Goal: Check status: Check status

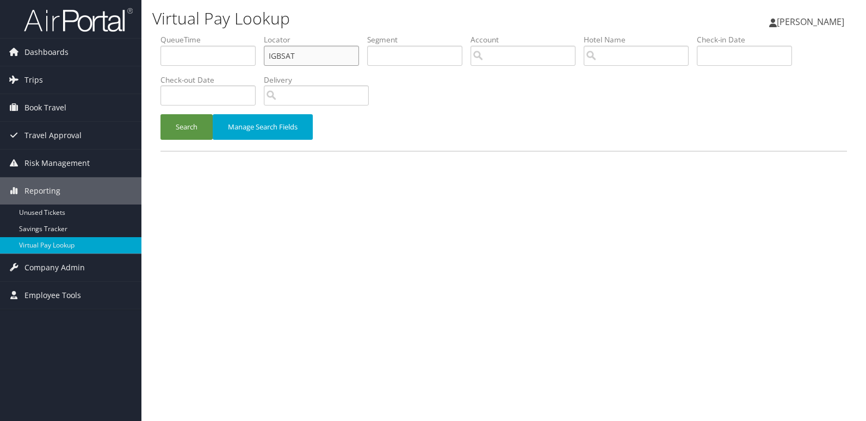
drag, startPoint x: 310, startPoint y: 52, endPoint x: 179, endPoint y: 81, distance: 133.7
click at [179, 34] on ul "QueueTime Locator IGBSAT Segment Account Traveler Hotel Name Check-in Date Chec…" at bounding box center [503, 34] width 687 height 0
paste input "LCEJKO"
type input "LCEJKO"
click at [182, 145] on div "Search Manage Search Fields" at bounding box center [503, 132] width 703 height 36
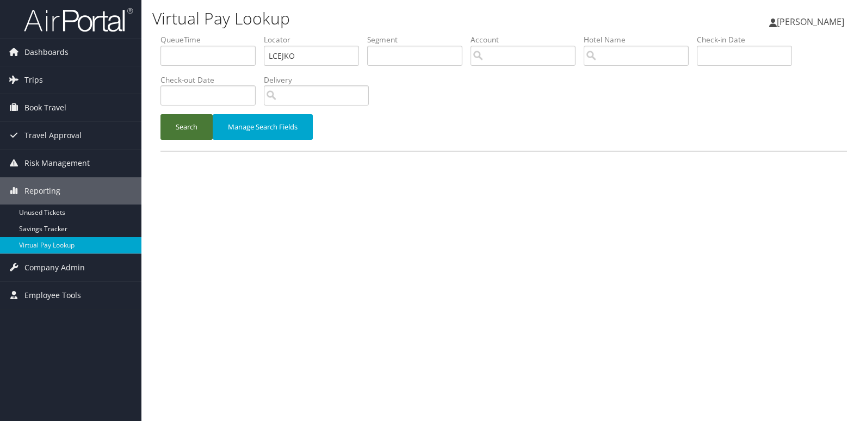
click at [195, 129] on button "Search" at bounding box center [186, 127] width 52 height 26
click at [310, 49] on input "text" at bounding box center [311, 56] width 95 height 20
paste input "LCEJKO"
type input "LCEJKO"
click at [187, 133] on button "Search" at bounding box center [186, 127] width 52 height 26
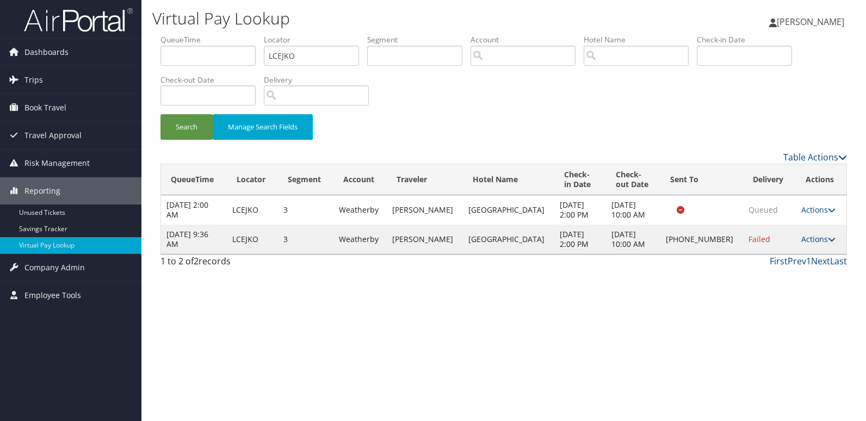
click at [802, 237] on link "Actions" at bounding box center [818, 239] width 34 height 10
click at [771, 277] on link "Logs" at bounding box center [780, 273] width 93 height 18
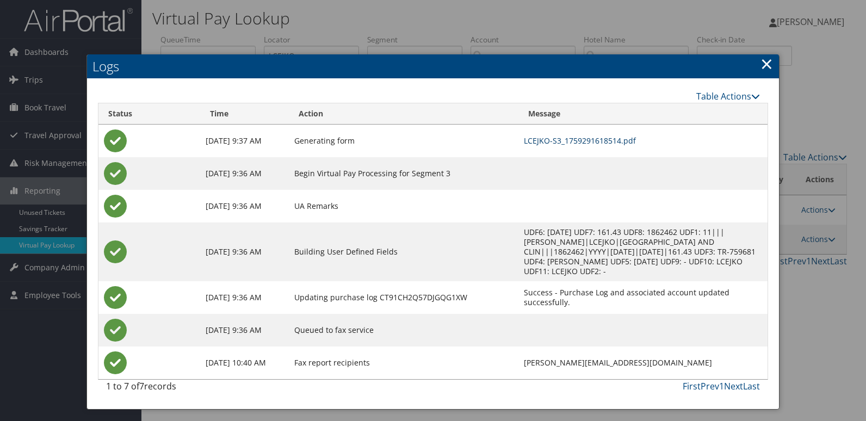
click at [541, 144] on link "LCEJKO-S3_1759291618514.pdf" at bounding box center [580, 140] width 112 height 10
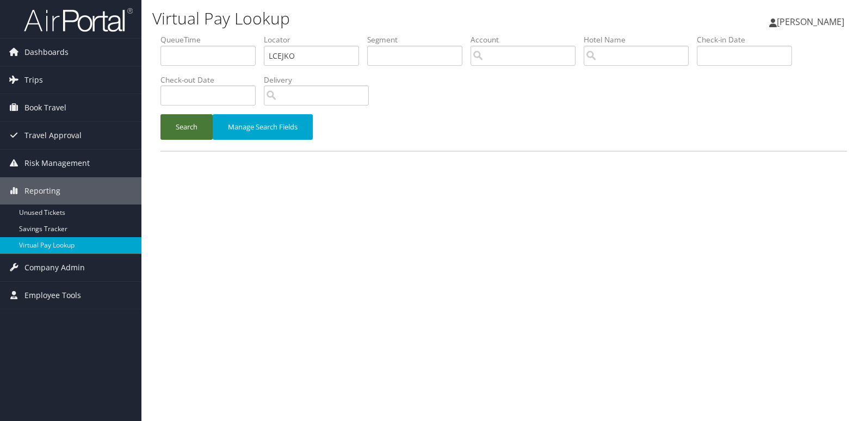
click at [179, 114] on button "Search" at bounding box center [186, 127] width 52 height 26
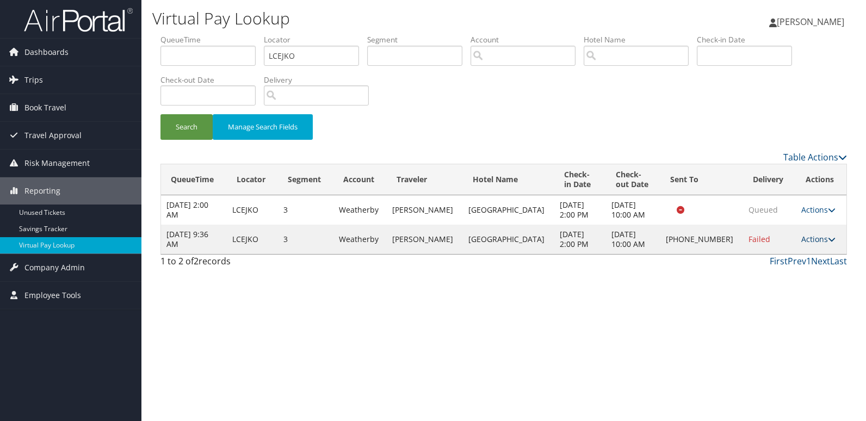
click at [814, 237] on link "Actions" at bounding box center [818, 239] width 34 height 10
click at [780, 276] on link "Logs" at bounding box center [780, 273] width 93 height 18
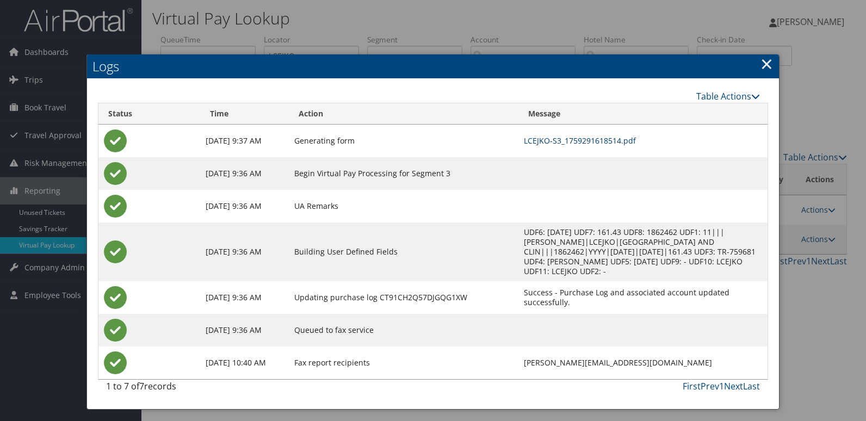
click at [529, 140] on link "LCEJKO-S3_1759291618514.pdf" at bounding box center [580, 140] width 112 height 10
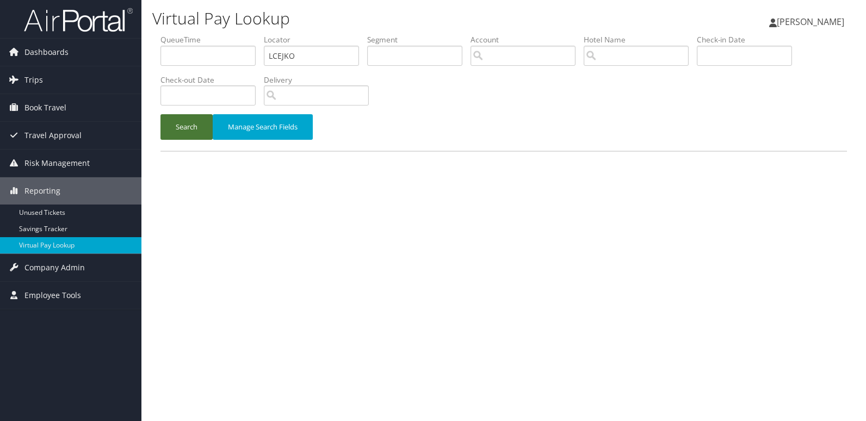
click at [190, 133] on button "Search" at bounding box center [186, 127] width 52 height 26
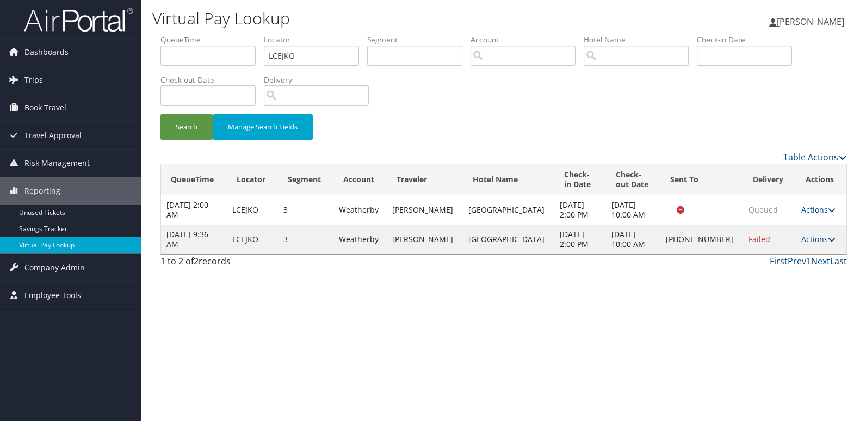
click at [813, 238] on link "Actions" at bounding box center [818, 239] width 34 height 10
click at [789, 268] on link "Logs" at bounding box center [780, 273] width 93 height 18
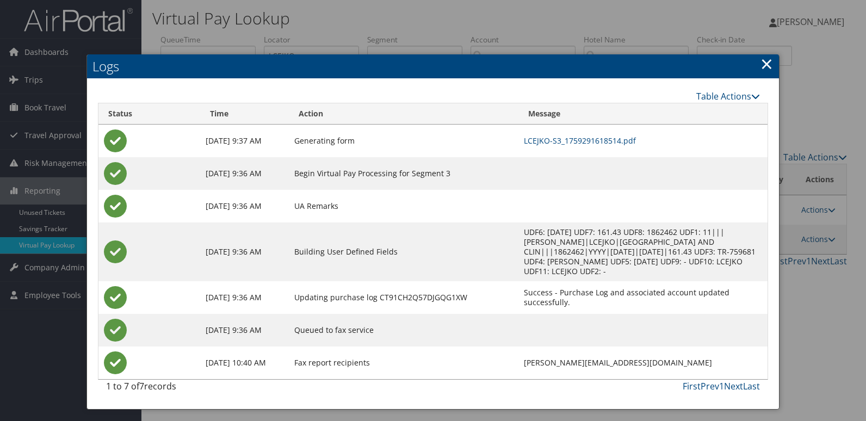
click at [763, 70] on link "×" at bounding box center [767, 64] width 13 height 22
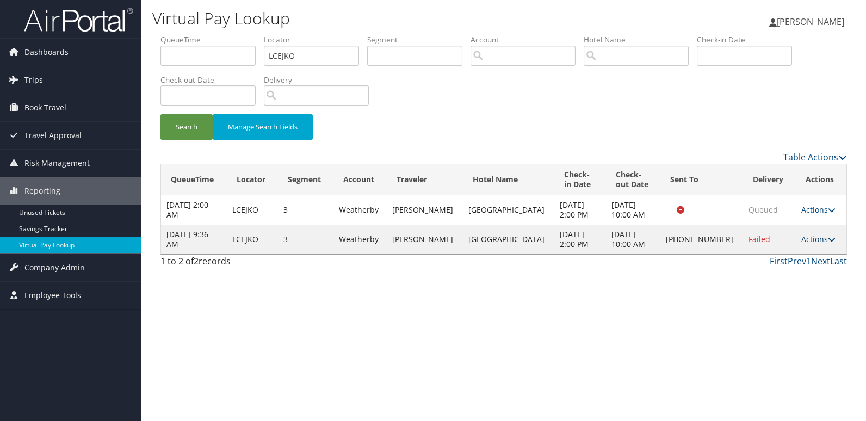
click at [820, 238] on link "Actions" at bounding box center [818, 239] width 34 height 10
click at [785, 247] on link "Resend" at bounding box center [780, 255] width 93 height 18
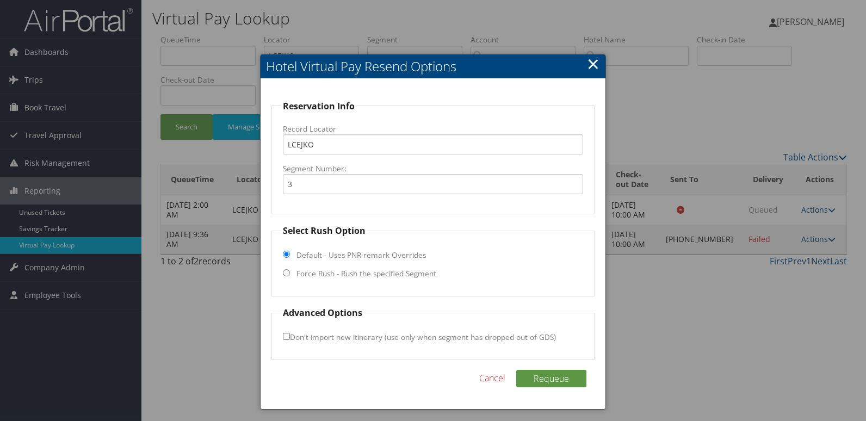
click at [314, 269] on label "Force Rush - Rush the specified Segment" at bounding box center [367, 273] width 140 height 11
click at [289, 273] on input "Force Rush - Rush the specified Segment" at bounding box center [286, 272] width 7 height 7
radio input "true"
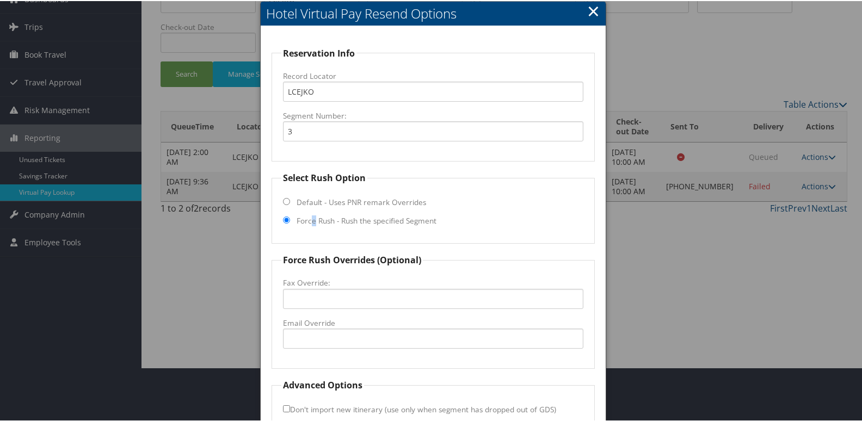
scroll to position [114, 0]
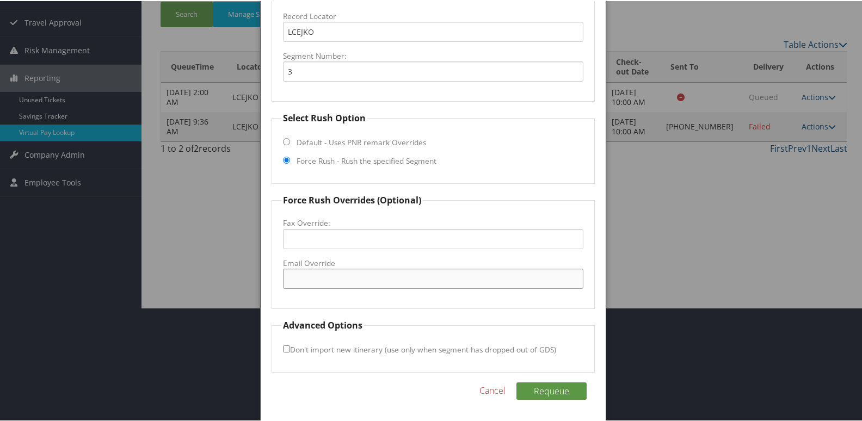
click at [332, 277] on input "Email Override" at bounding box center [433, 278] width 301 height 20
drag, startPoint x: 331, startPoint y: 280, endPoint x: 353, endPoint y: 279, distance: 21.8
click at [332, 280] on input "montevideoscrossings@gmail.com" at bounding box center [433, 278] width 301 height 20
type input "montevideocrossings@gmail.com"
click at [540, 387] on button "Requeue" at bounding box center [551, 389] width 70 height 17
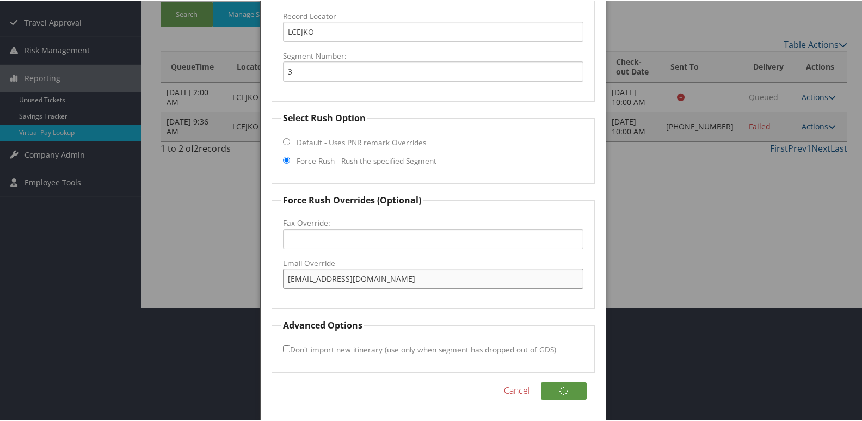
drag, startPoint x: 425, startPoint y: 281, endPoint x: 155, endPoint y: 269, distance: 270.1
click at [155, 269] on body "Menu Dashboards ► AirPortal 360™ (Manager) My Travel Dashboard Trips ► Airtiner…" at bounding box center [433, 96] width 866 height 421
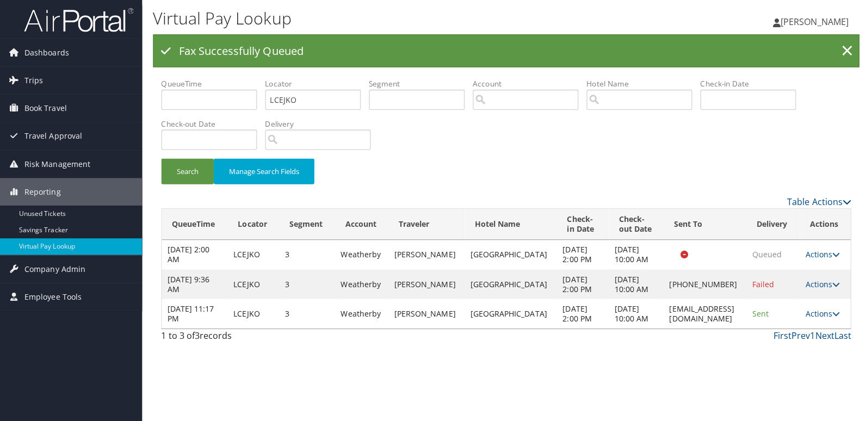
scroll to position [0, 0]
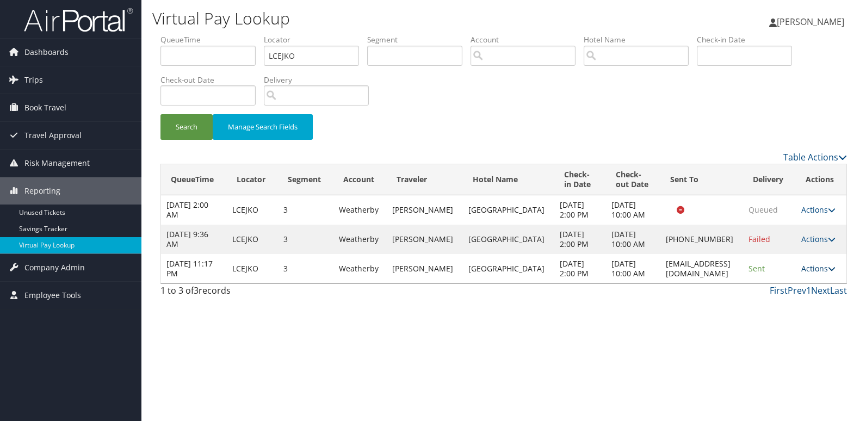
click at [814, 274] on link "Actions" at bounding box center [818, 268] width 34 height 10
click at [803, 329] on link "Logs" at bounding box center [801, 327] width 69 height 18
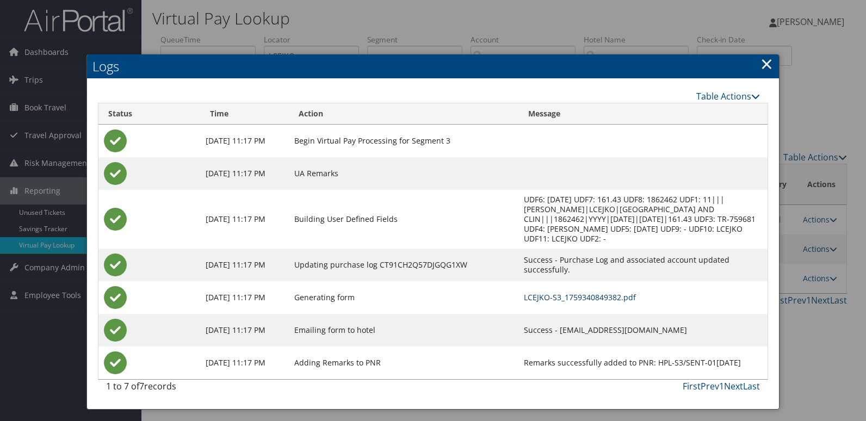
click at [567, 299] on link "LCEJKO-S3_1759340849382.pdf" at bounding box center [580, 297] width 112 height 10
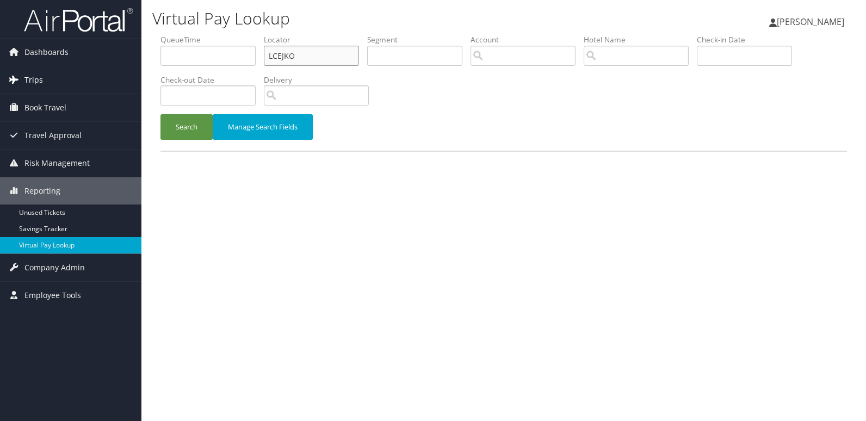
drag, startPoint x: 156, startPoint y: 74, endPoint x: 127, endPoint y: 76, distance: 28.9
click at [121, 77] on div "Dashboards AirPortal 360™ (Manager) My Travel Dashboard Trips Airtinerary® Look…" at bounding box center [433, 210] width 866 height 421
paste input "JEKUKK"
type input "JEKUKK"
click at [181, 128] on button "Search" at bounding box center [186, 127] width 52 height 26
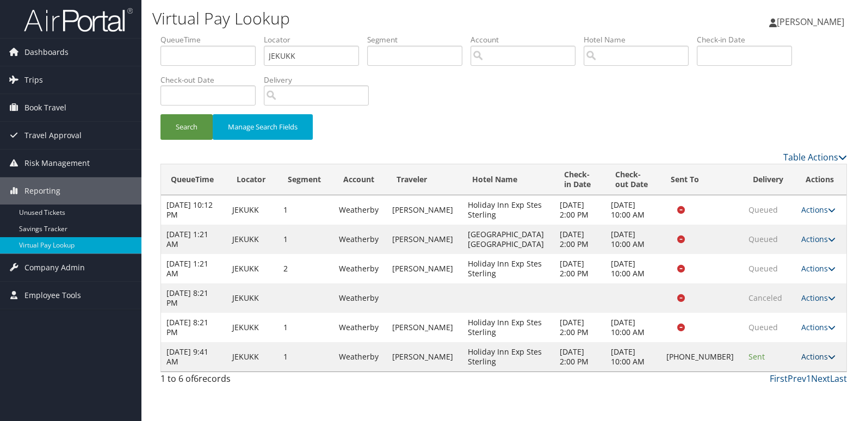
click at [808, 358] on link "Actions" at bounding box center [818, 356] width 34 height 10
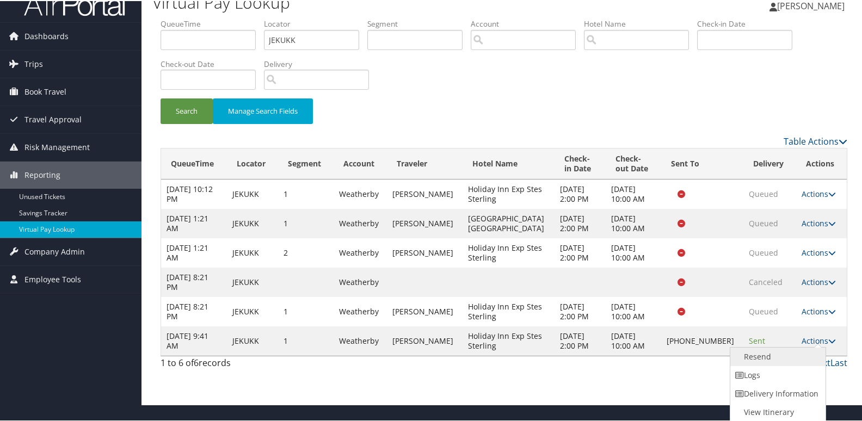
click at [740, 363] on link "Resend" at bounding box center [776, 356] width 93 height 18
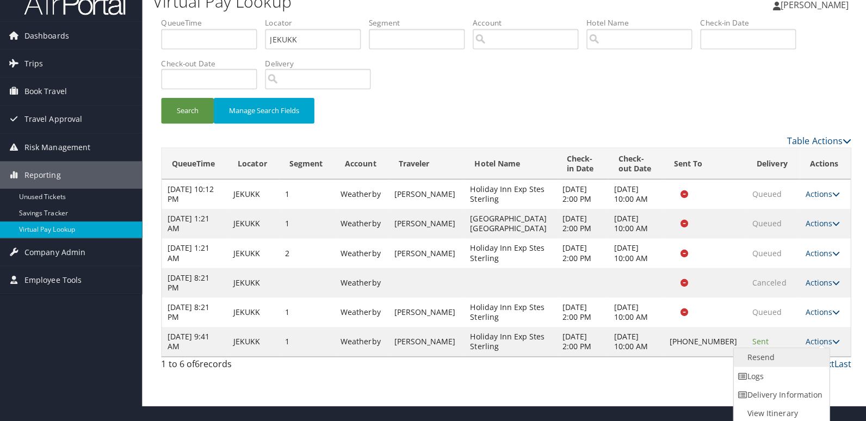
scroll to position [0, 0]
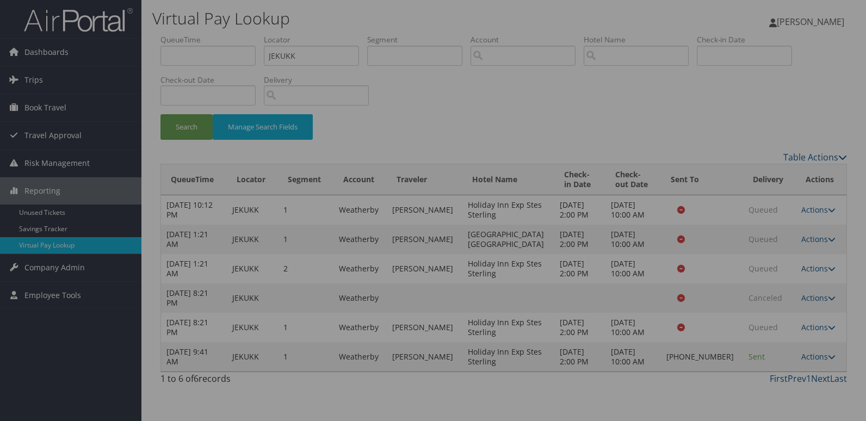
click at [736, 298] on div at bounding box center [433, 210] width 866 height 421
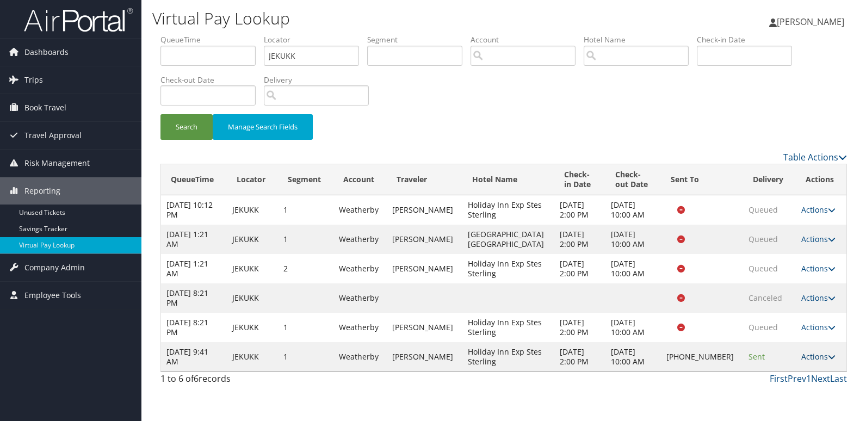
click at [808, 354] on link "Actions" at bounding box center [818, 356] width 34 height 10
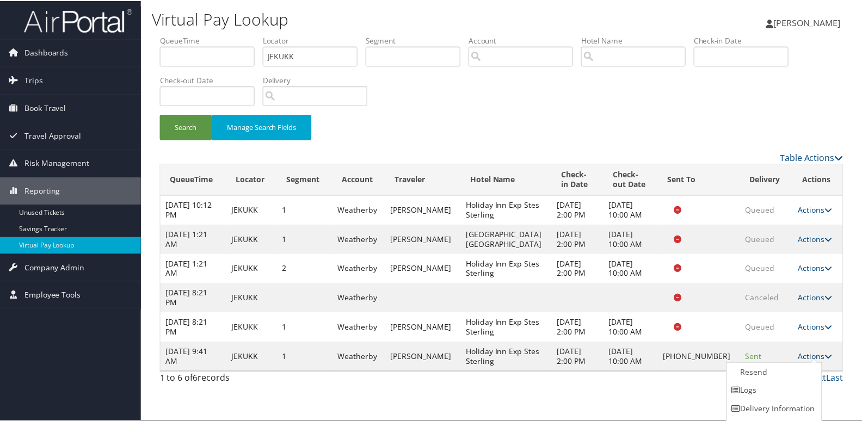
scroll to position [17, 0]
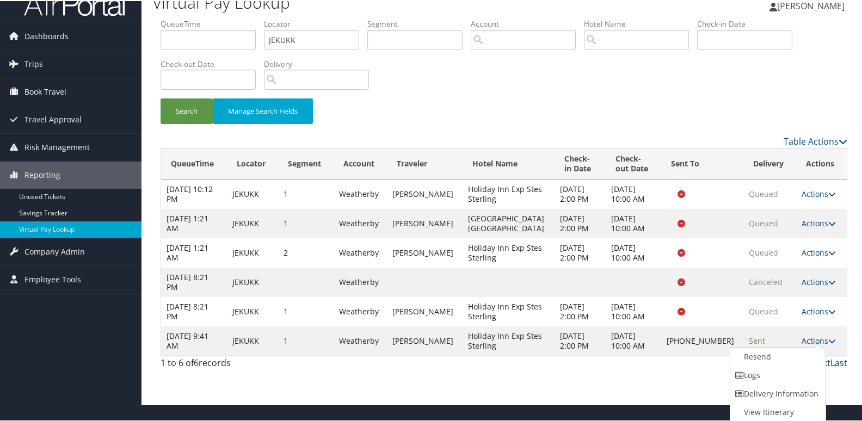
drag, startPoint x: 789, startPoint y: 375, endPoint x: 695, endPoint y: 345, distance: 99.3
click at [788, 375] on link "Logs" at bounding box center [776, 374] width 93 height 18
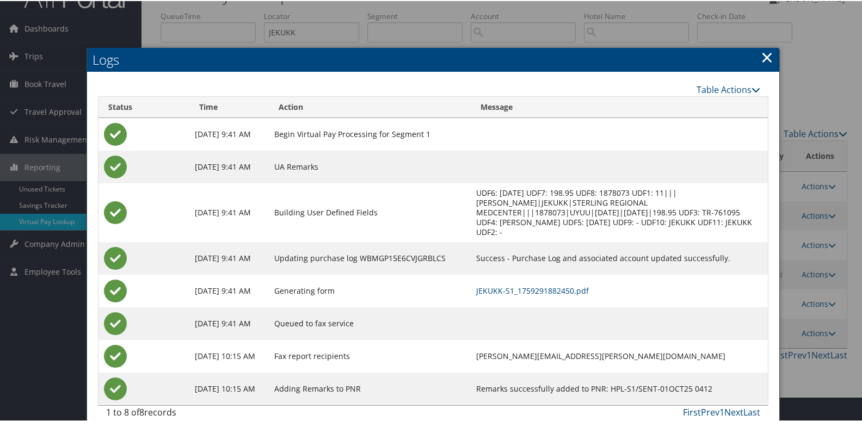
scroll to position [28, 0]
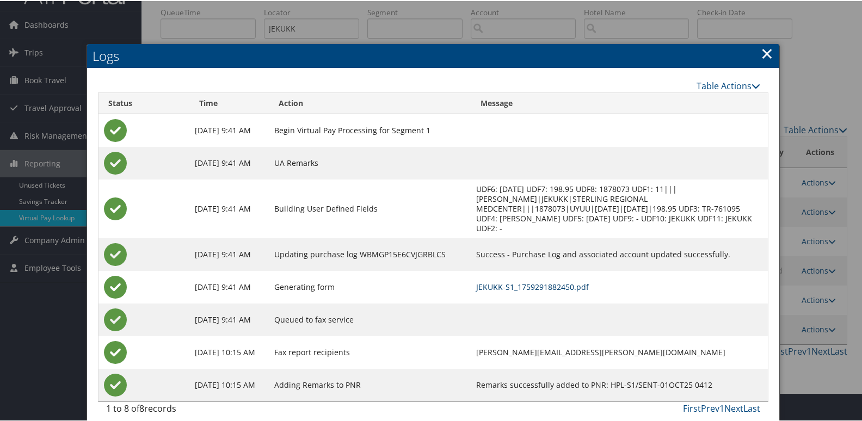
click at [533, 281] on link "JEKUKK-S1_1759291882450.pdf" at bounding box center [532, 286] width 113 height 10
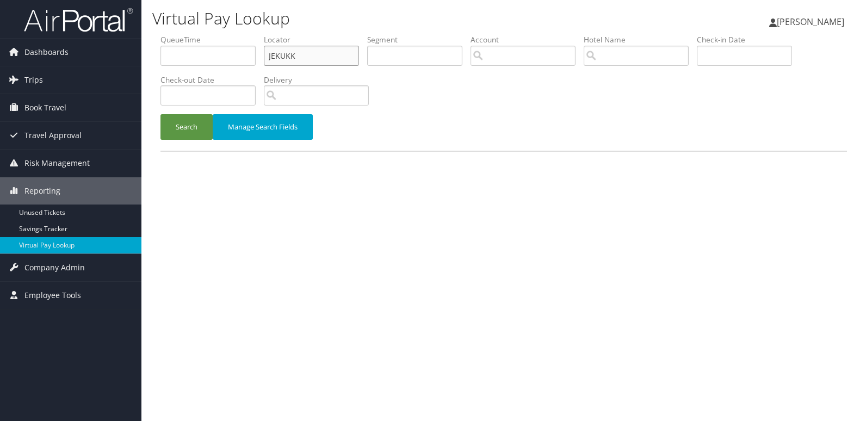
drag, startPoint x: 313, startPoint y: 59, endPoint x: 226, endPoint y: 68, distance: 87.5
click at [226, 34] on ul "QueueTime Locator JEKUKK Segment Account Traveler Hotel Name Check-in Date Chec…" at bounding box center [503, 34] width 687 height 0
paste input "KJCKUT"
type input "KJCKUT"
click at [195, 134] on button "Search" at bounding box center [186, 127] width 52 height 26
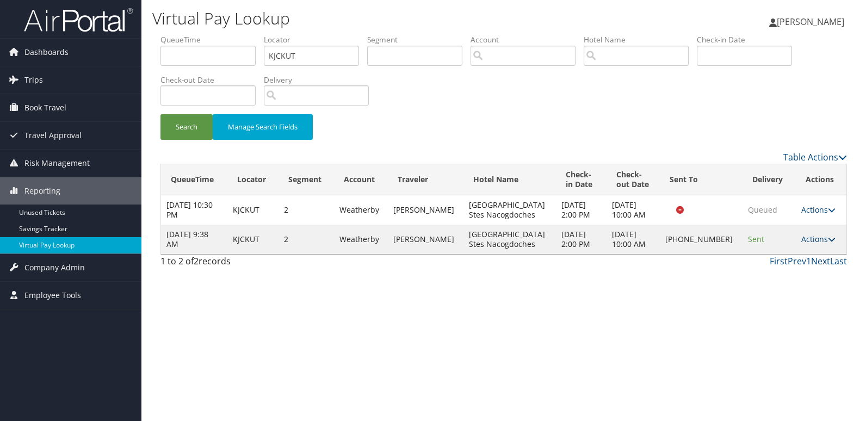
click at [801, 242] on link "Actions" at bounding box center [818, 239] width 34 height 10
click at [760, 270] on link "Logs" at bounding box center [780, 273] width 93 height 18
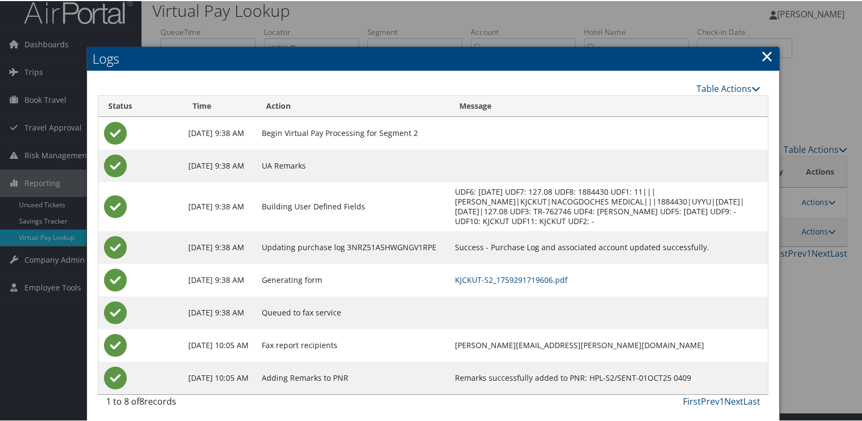
scroll to position [11, 0]
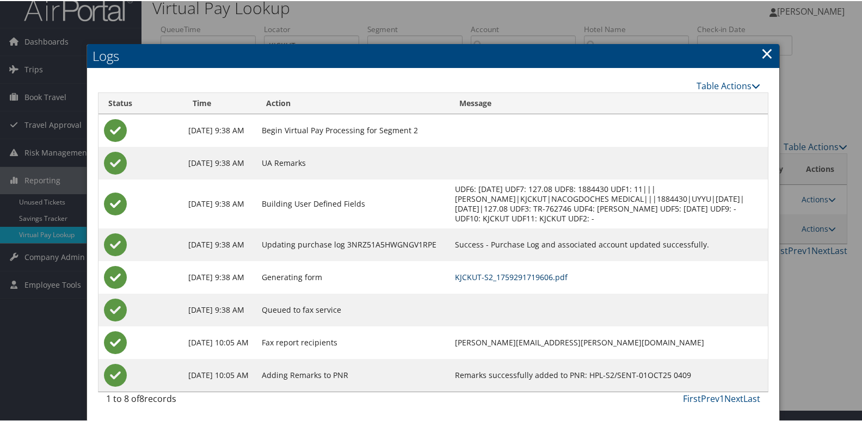
click at [538, 274] on link "KJCKUT-S2_1759291719606.pdf" at bounding box center [511, 276] width 113 height 10
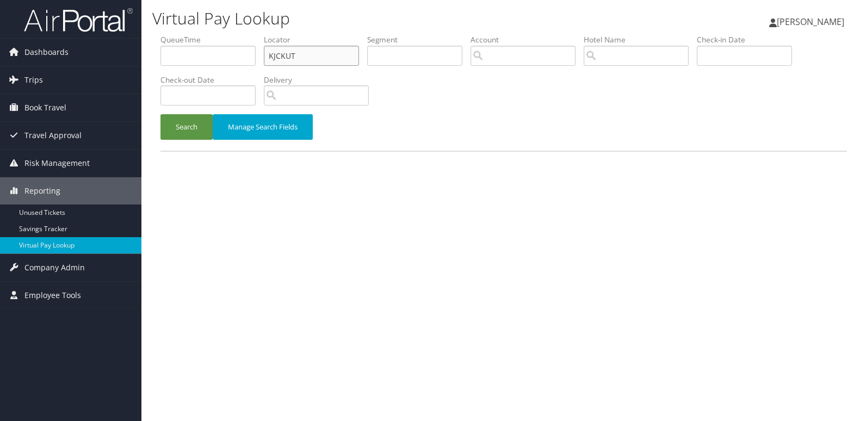
drag, startPoint x: 296, startPoint y: 62, endPoint x: 165, endPoint y: 64, distance: 130.6
click at [165, 34] on ul "QueueTime Locator KJCKUT Segment Account Traveler Hotel Name Check-in Date Chec…" at bounding box center [503, 34] width 687 height 0
paste input "NWSEKM"
type input "NWSEKM"
click at [160, 114] on button "Search" at bounding box center [186, 127] width 52 height 26
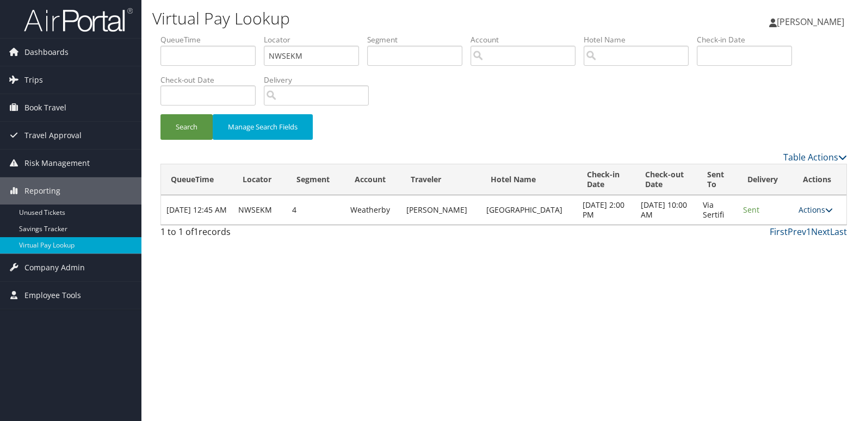
click at [810, 214] on link "Actions" at bounding box center [816, 210] width 34 height 10
click at [795, 239] on link "Logs" at bounding box center [794, 244] width 69 height 18
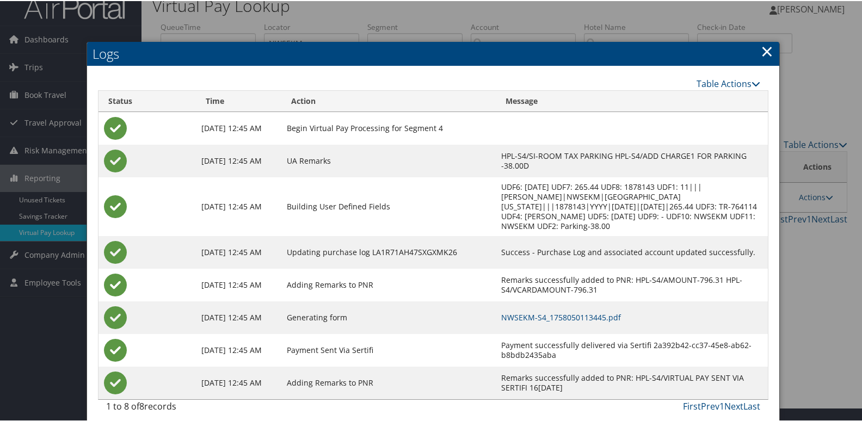
scroll to position [21, 0]
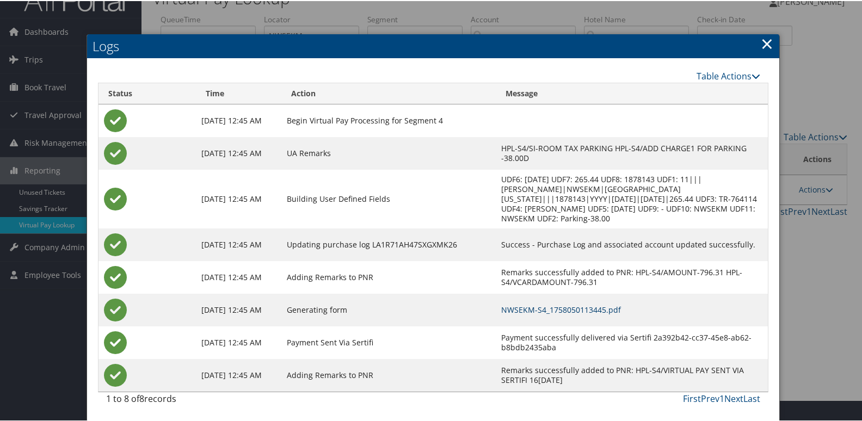
click at [574, 307] on link "NWSEKM-S4_1758050113445.pdf" at bounding box center [561, 309] width 120 height 10
